Goal: Register for event/course

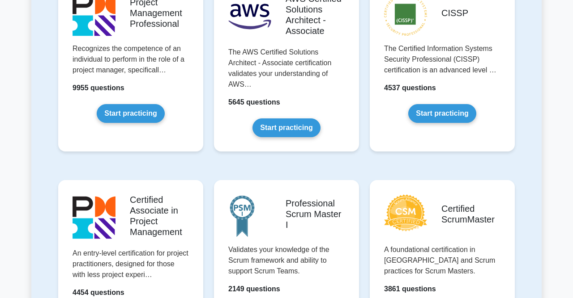
scroll to position [233, 0]
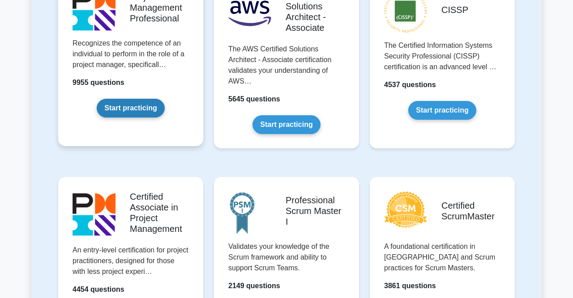
click at [108, 109] on link "Start practicing" at bounding box center [131, 108] width 68 height 19
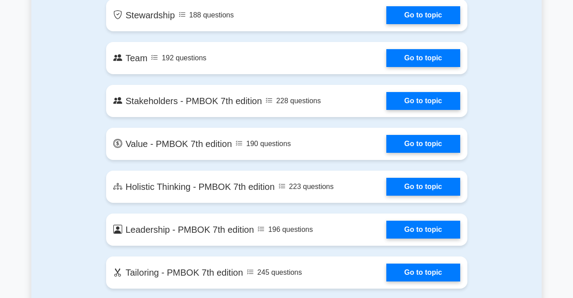
scroll to position [1844, 0]
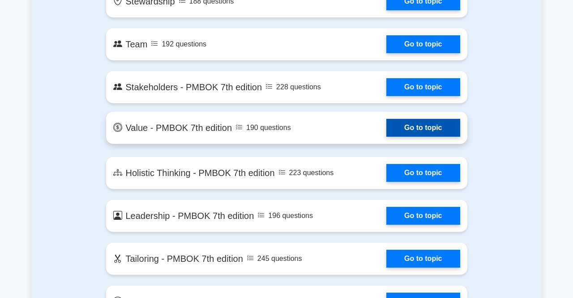
click at [407, 130] on link "Go to topic" at bounding box center [422, 128] width 73 height 18
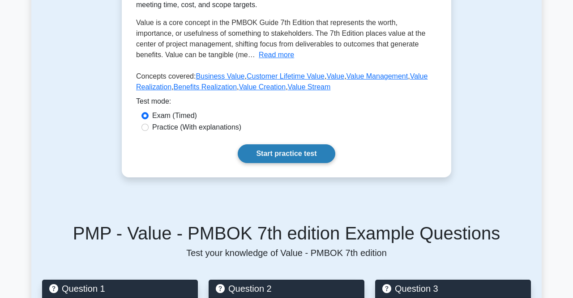
scroll to position [233, 0]
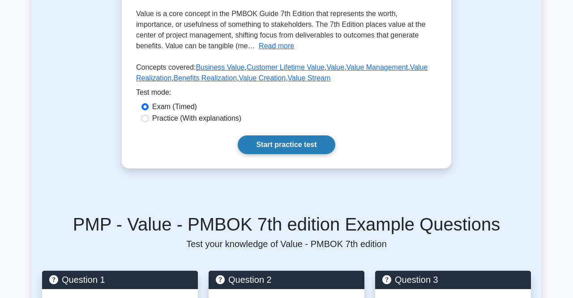
click at [264, 146] on link "Start practice test" at bounding box center [286, 145] width 97 height 19
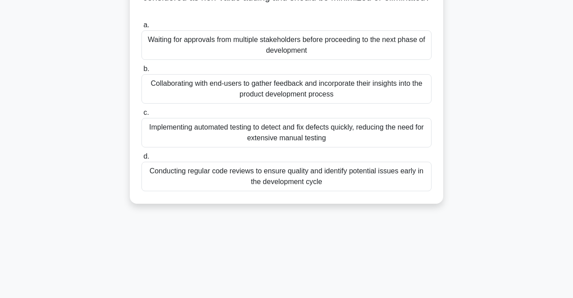
scroll to position [93, 0]
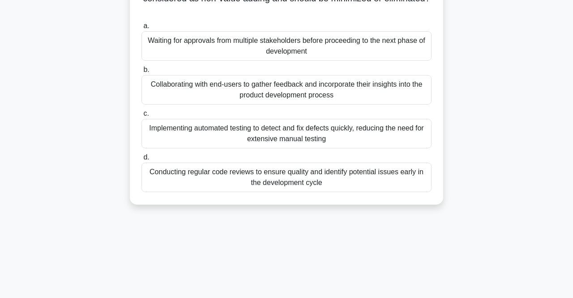
click at [341, 131] on div "Implementing automated testing to detect and fix defects quickly, reducing the …" at bounding box center [286, 134] width 290 height 30
click at [141, 117] on input "c. Implementing automated testing to detect and fix defects quickly, reducing t…" at bounding box center [141, 114] width 0 height 6
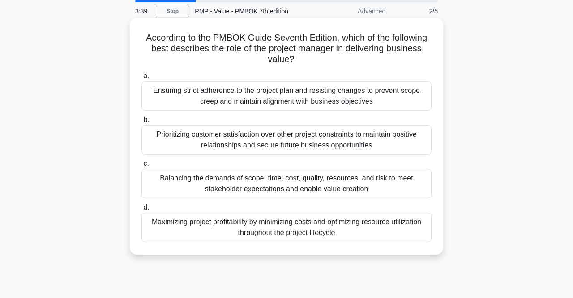
scroll to position [47, 0]
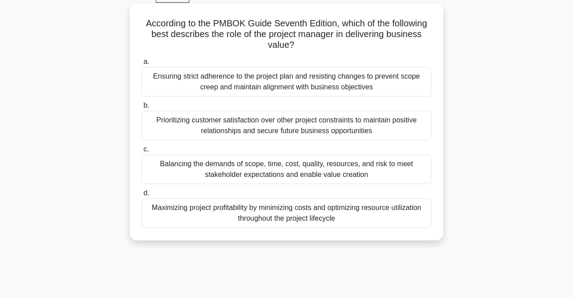
click at [365, 174] on div "Balancing the demands of scope, time, cost, quality, resources, and risk to mee…" at bounding box center [286, 170] width 290 height 30
click at [141, 153] on input "c. Balancing the demands of scope, time, cost, quality, resources, and risk to …" at bounding box center [141, 150] width 0 height 6
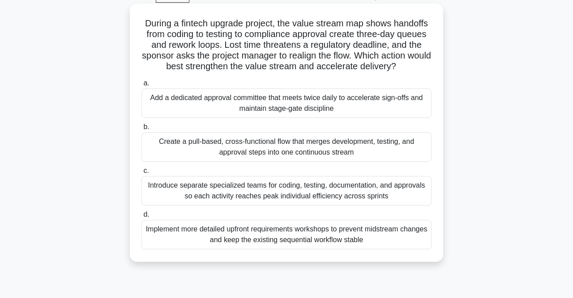
click at [228, 187] on div "Introduce separate specialized teams for coding, testing, documentation, and ap…" at bounding box center [286, 191] width 290 height 30
click at [141, 174] on input "c. Introduce separate specialized teams for coding, testing, documentation, and…" at bounding box center [141, 171] width 0 height 6
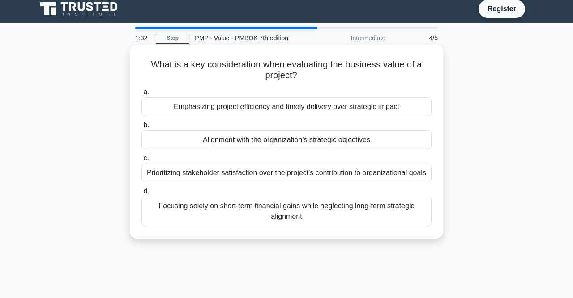
scroll to position [0, 0]
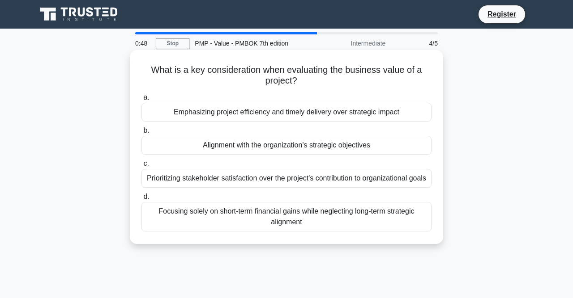
click at [337, 145] on div "Alignment with the organization's strategic objectives" at bounding box center [286, 145] width 290 height 19
click at [141, 134] on input "b. Alignment with the organization's strategic objectives" at bounding box center [141, 131] width 0 height 6
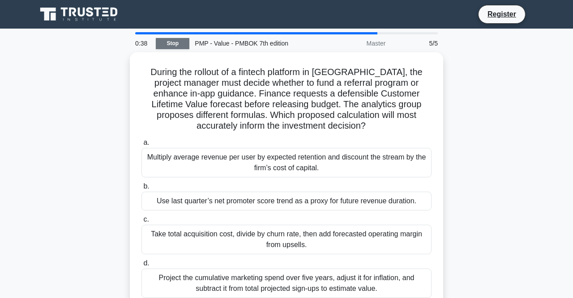
click at [179, 43] on link "Stop" at bounding box center [173, 43] width 34 height 11
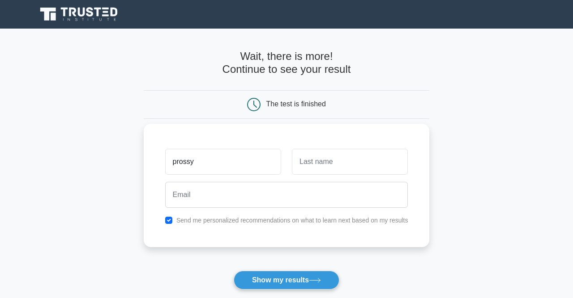
type input "prossy"
click at [376, 156] on input "text" at bounding box center [350, 162] width 116 height 26
type input "nabiryo"
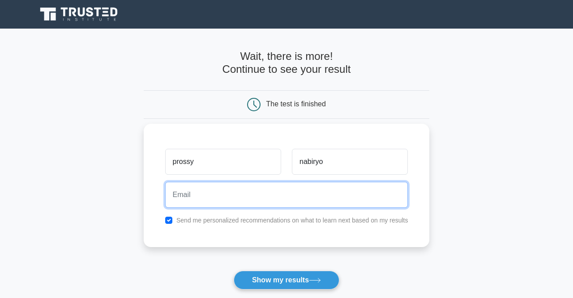
click at [275, 195] on input "email" at bounding box center [286, 195] width 243 height 26
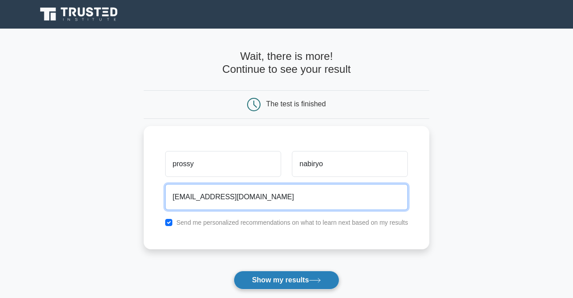
type input "fast.impression@gmail.com"
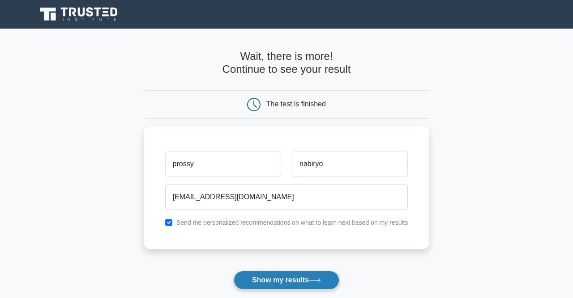
click at [288, 273] on button "Show my results" at bounding box center [287, 280] width 106 height 19
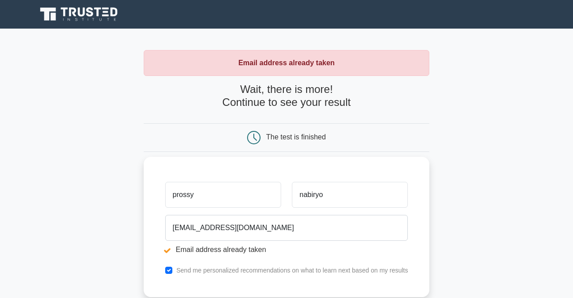
scroll to position [47, 0]
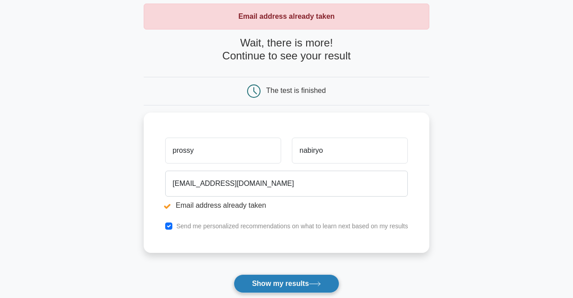
click at [278, 281] on button "Show my results" at bounding box center [287, 284] width 106 height 19
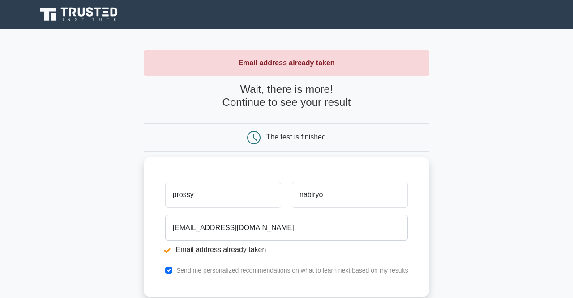
drag, startPoint x: 198, startPoint y: 195, endPoint x: 106, endPoint y: 201, distance: 91.9
click at [165, 201] on input "prossy" at bounding box center [223, 195] width 116 height 26
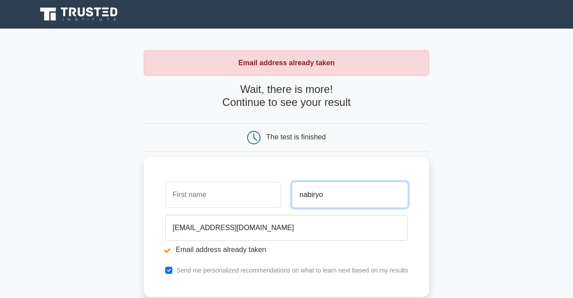
drag, startPoint x: 336, startPoint y: 195, endPoint x: 234, endPoint y: 198, distance: 101.6
click at [292, 198] on input "nabiryo" at bounding box center [350, 195] width 116 height 26
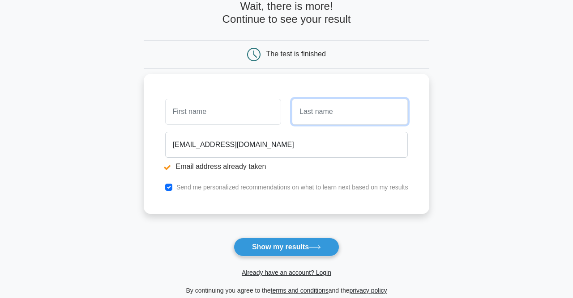
scroll to position [93, 0]
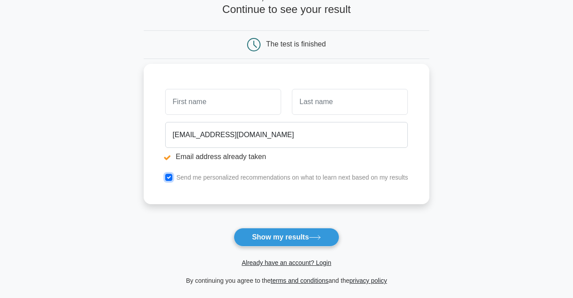
click at [169, 179] on input "checkbox" at bounding box center [168, 177] width 7 height 7
checkbox input "false"
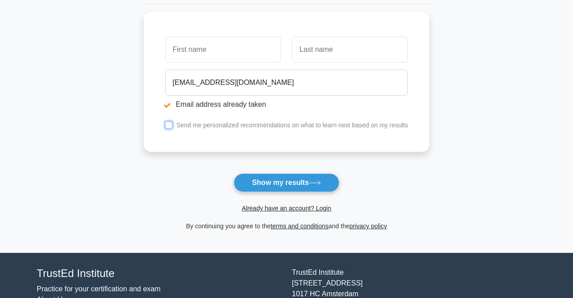
scroll to position [200, 0]
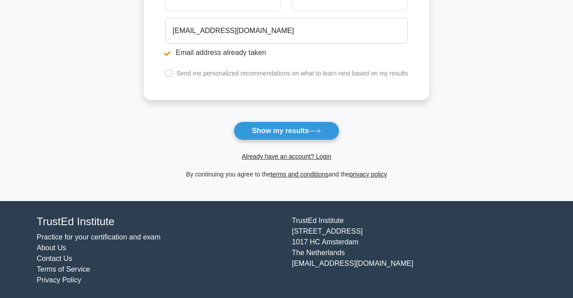
click at [298, 161] on form "Wait, there is more! Continue to see your result The test is finished and the" at bounding box center [287, 32] width 286 height 296
click at [321, 157] on link "Already have an account? Login" at bounding box center [286, 156] width 89 height 7
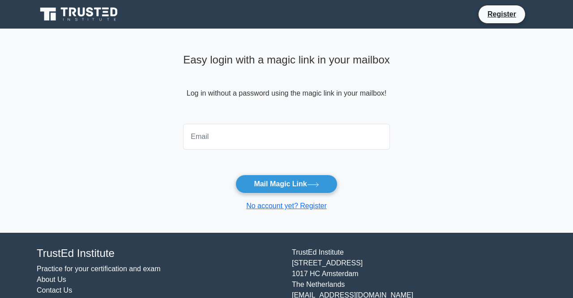
click at [256, 141] on input "email" at bounding box center [286, 137] width 207 height 26
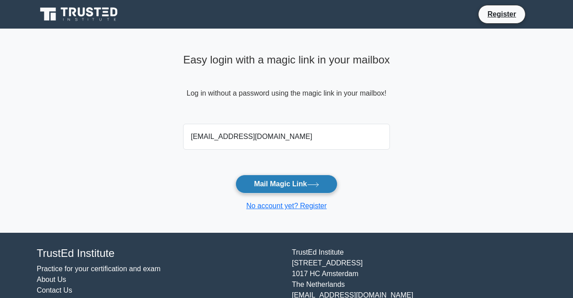
type input "[EMAIL_ADDRESS][DOMAIN_NAME]"
click at [278, 184] on button "Mail Magic Link" at bounding box center [286, 184] width 102 height 19
